Goal: Task Accomplishment & Management: Manage account settings

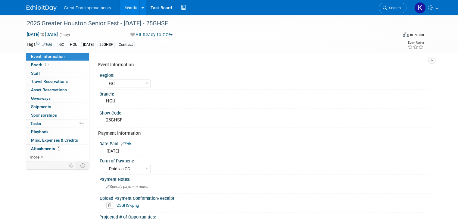
select select "GC"
select select "Paid via CC"
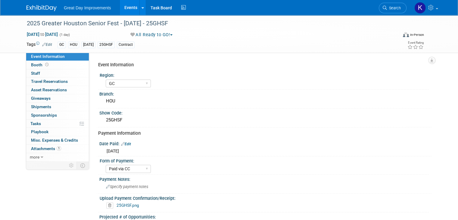
click at [84, 9] on span "Great Day Improvements" at bounding box center [87, 7] width 47 height 5
